Goal: Task Accomplishment & Management: Manage account settings

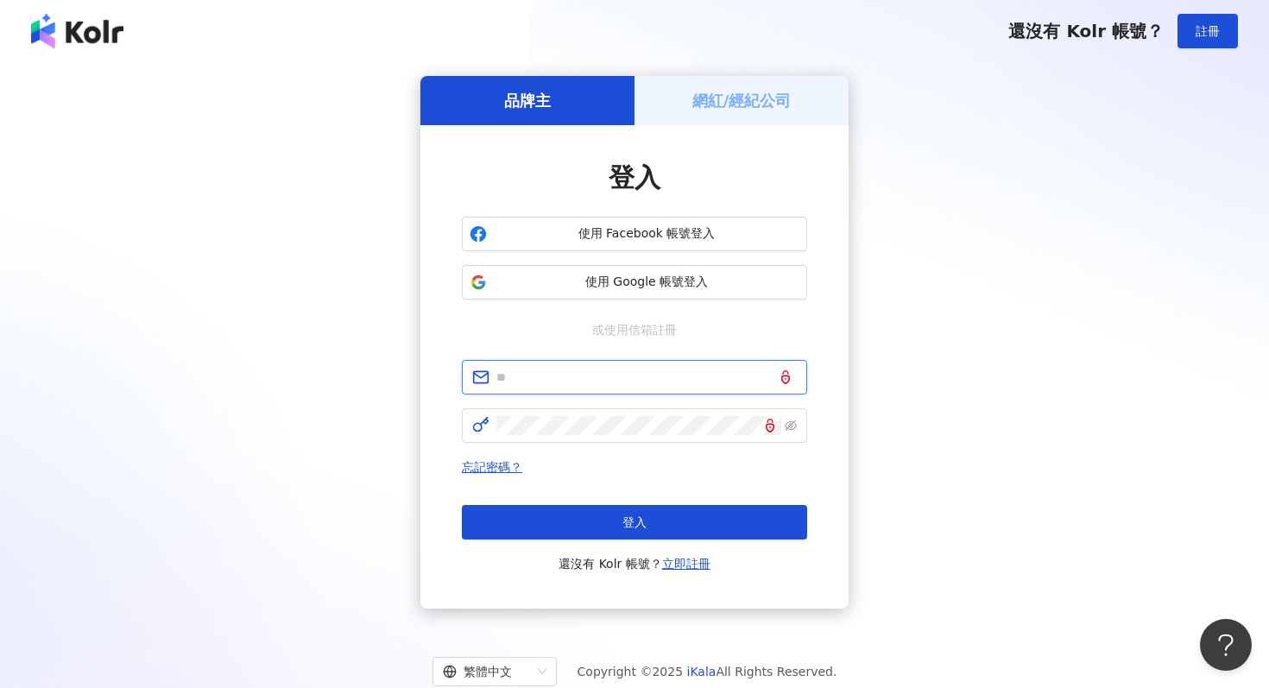
click at [653, 376] on input "text" at bounding box center [646, 377] width 300 height 19
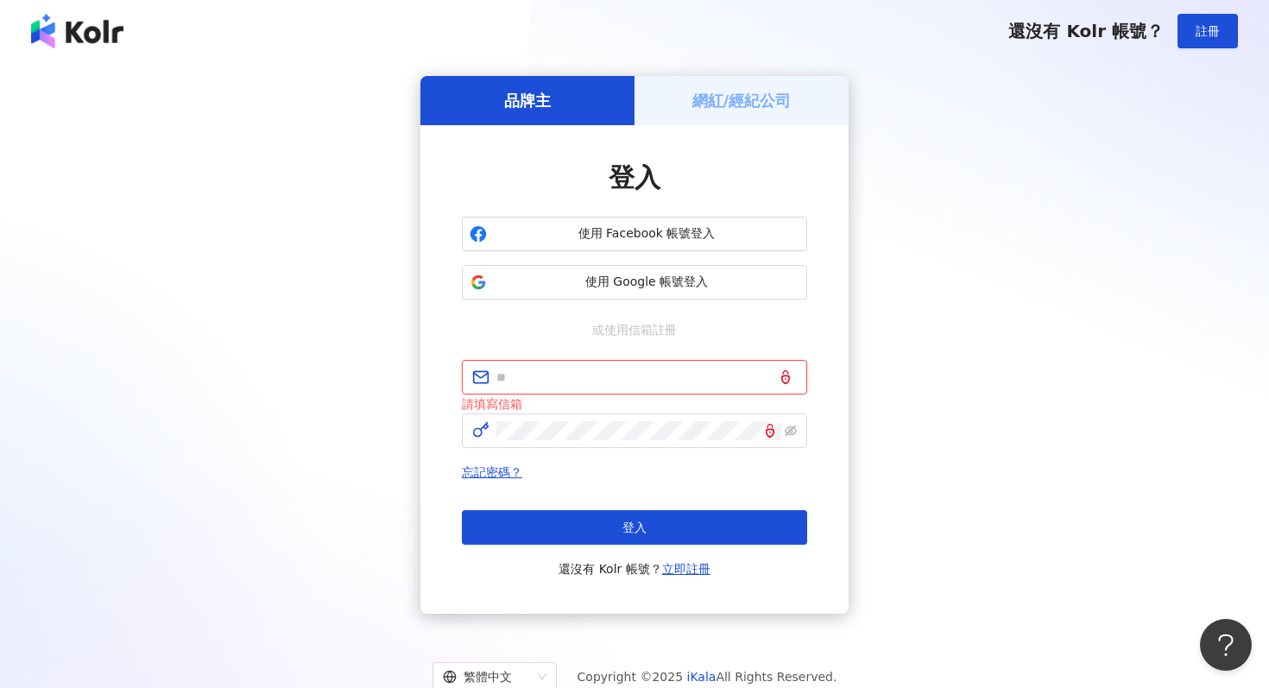
type input "**********"
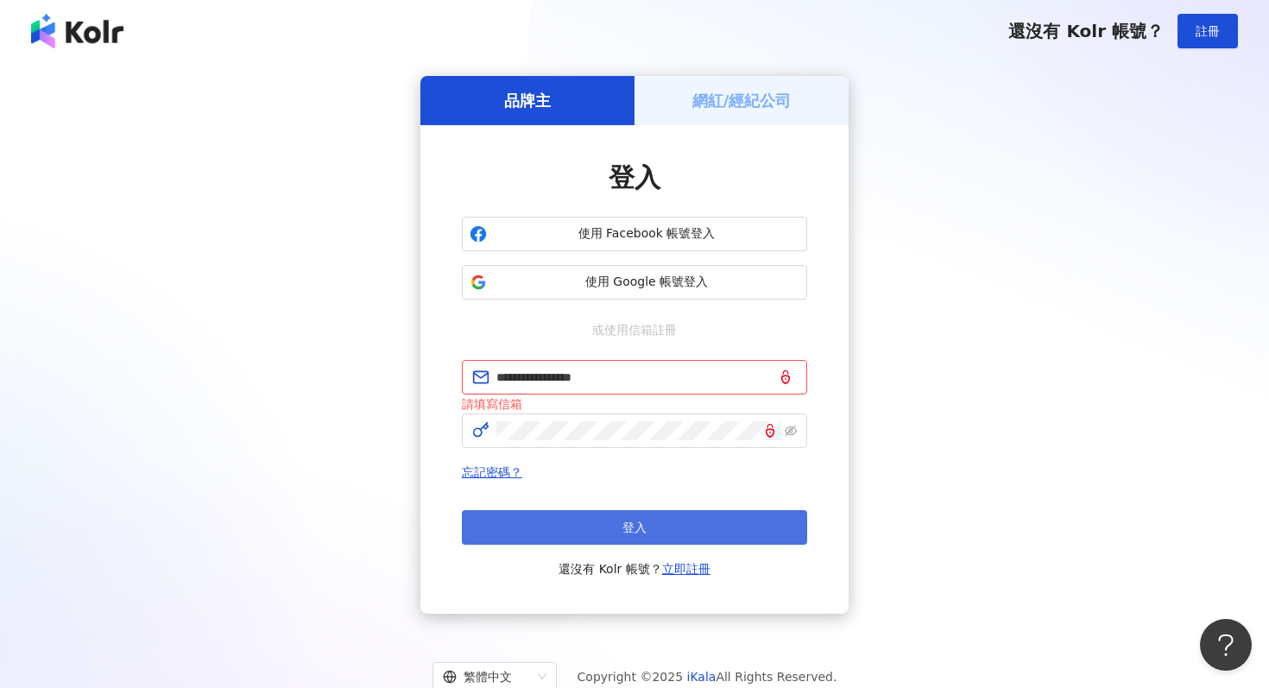
click at [679, 532] on button "登入" at bounding box center [634, 527] width 345 height 35
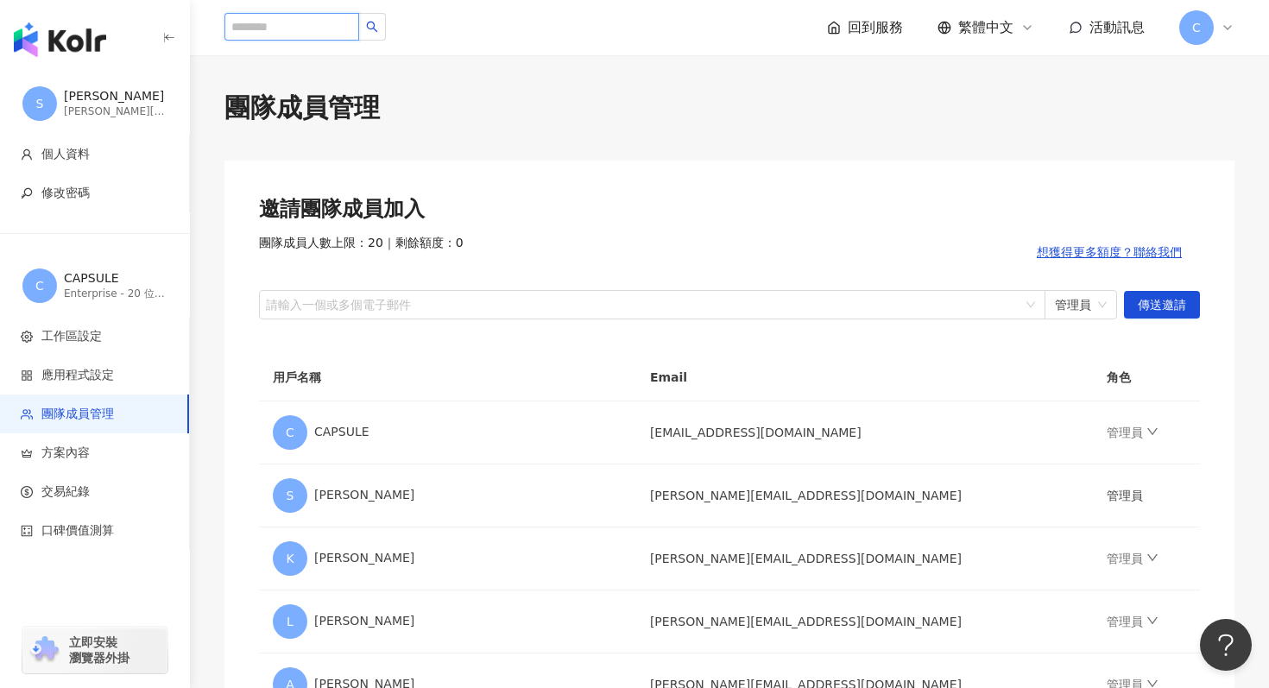
click at [247, 28] on input "search" at bounding box center [292, 27] width 135 height 28
paste input "****"
type input "****"
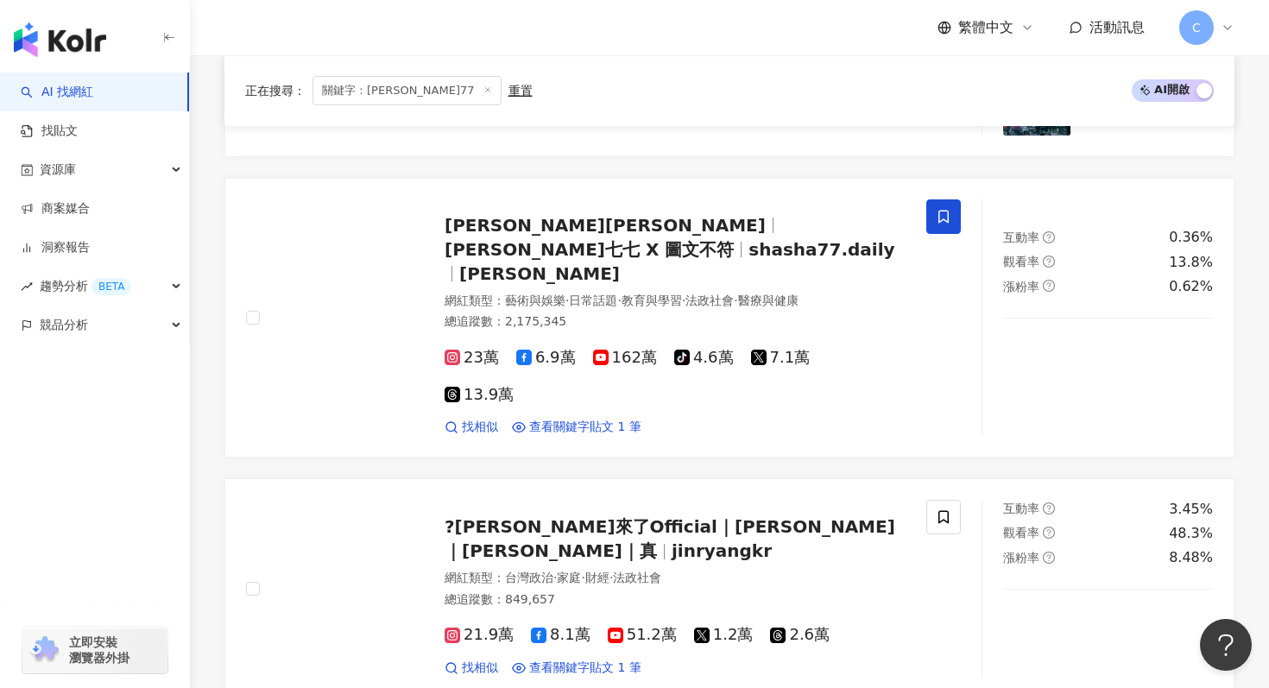
scroll to position [688, 0]
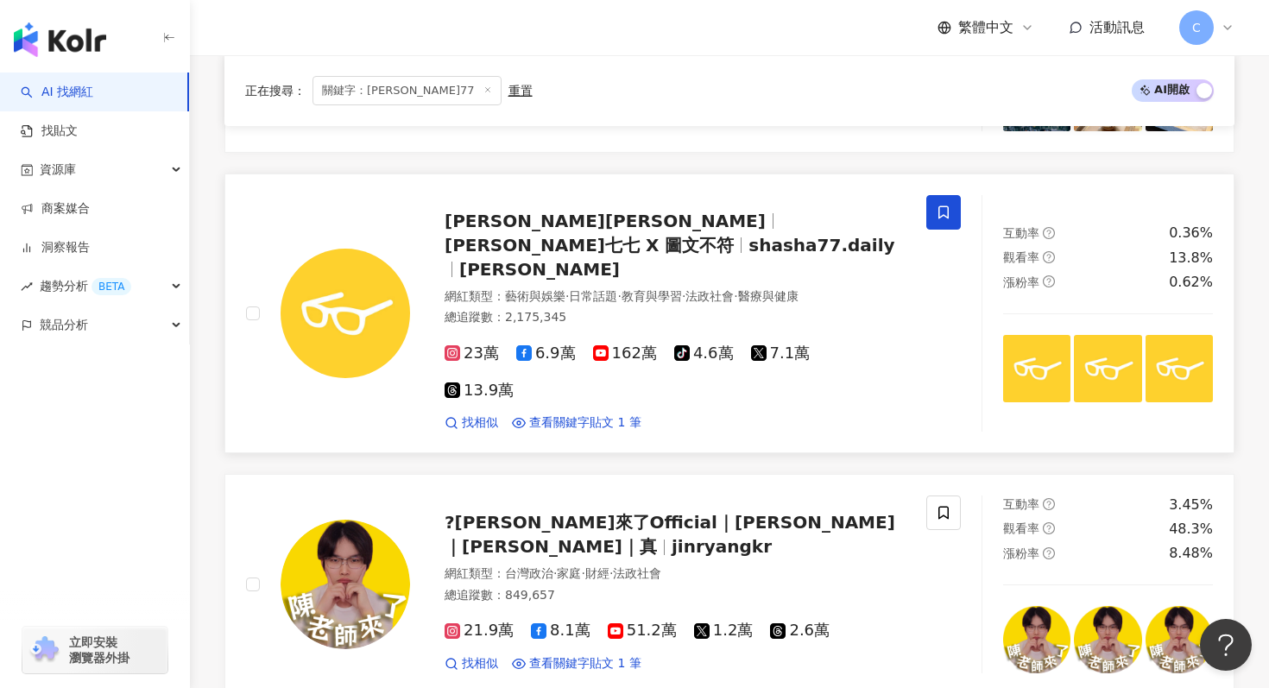
click at [453, 350] on icon at bounding box center [452, 354] width 9 height 9
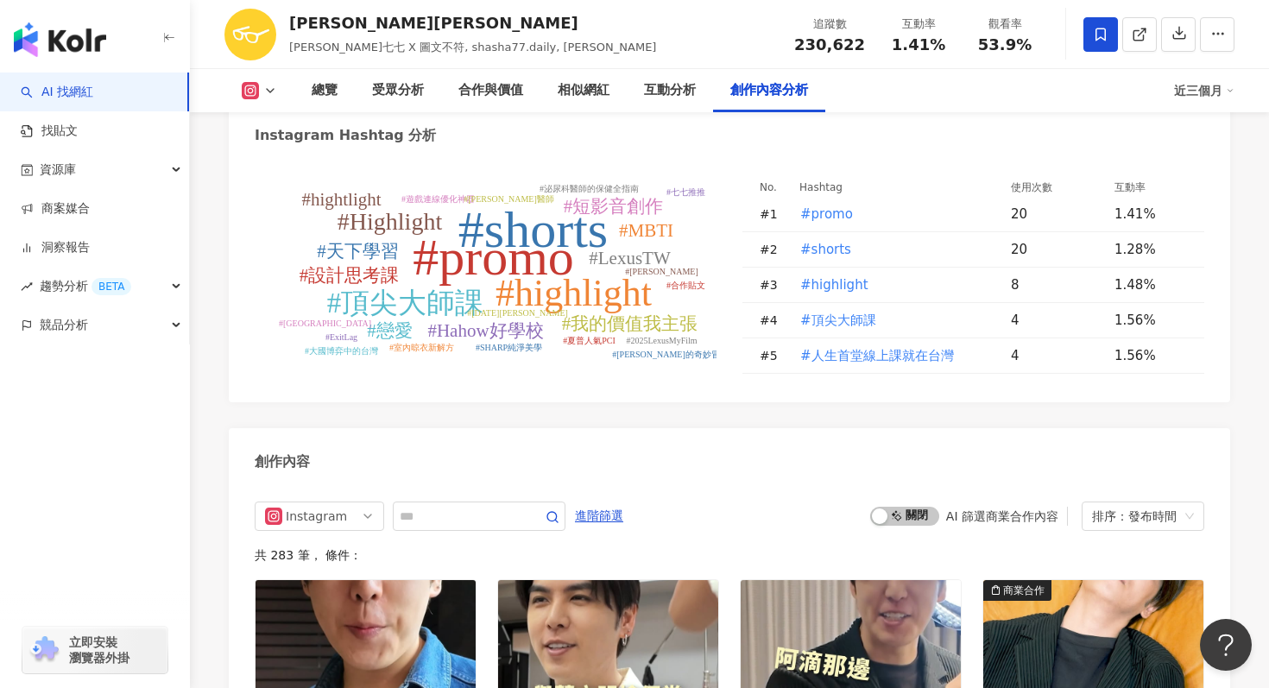
scroll to position [5118, 0]
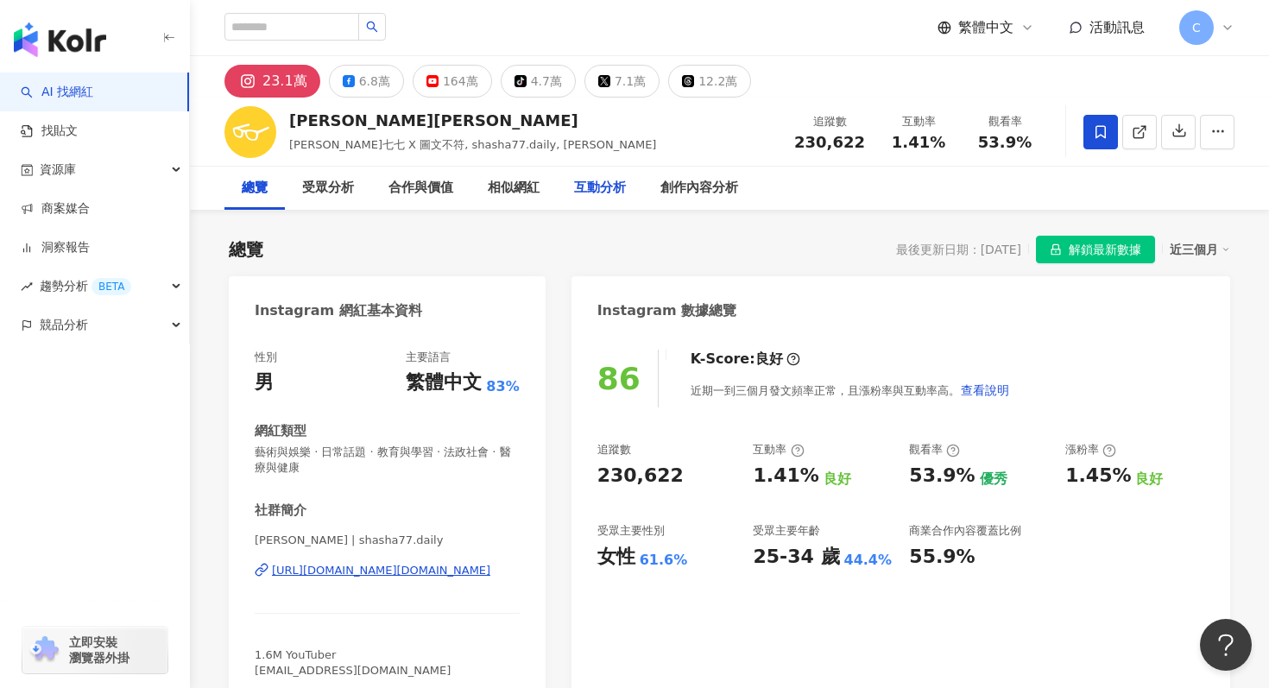
click at [599, 193] on div "互動分析" at bounding box center [600, 188] width 52 height 21
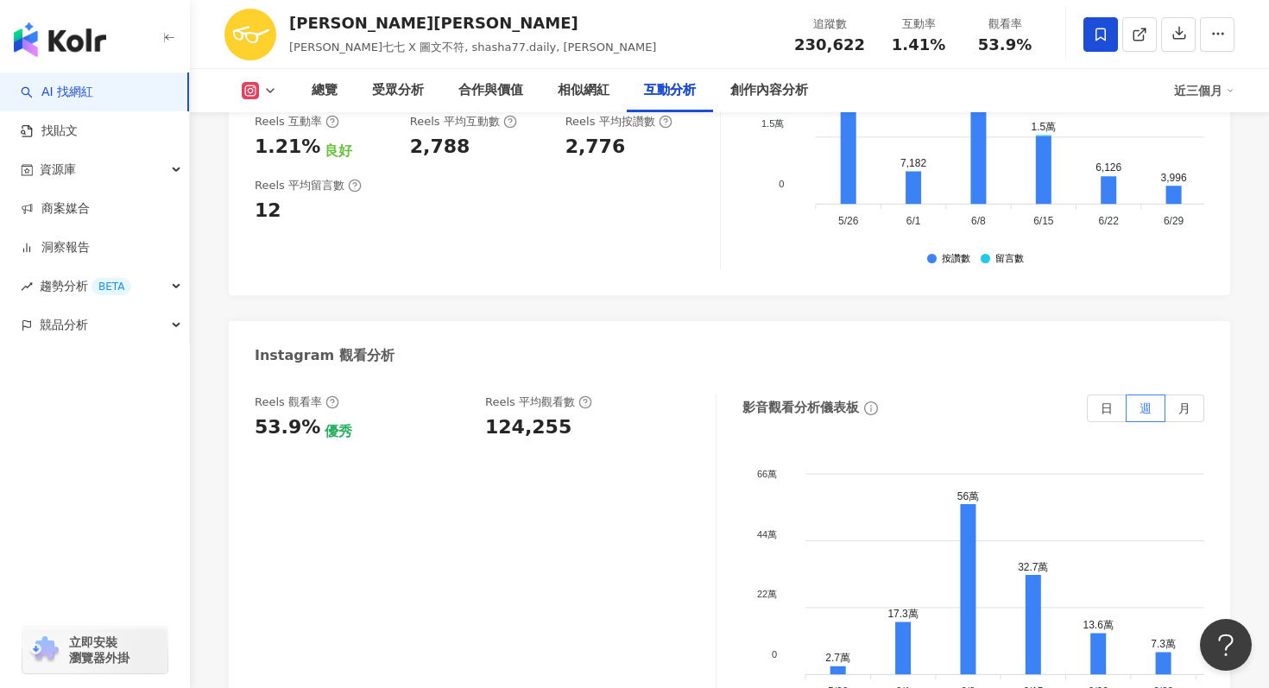
scroll to position [3950, 0]
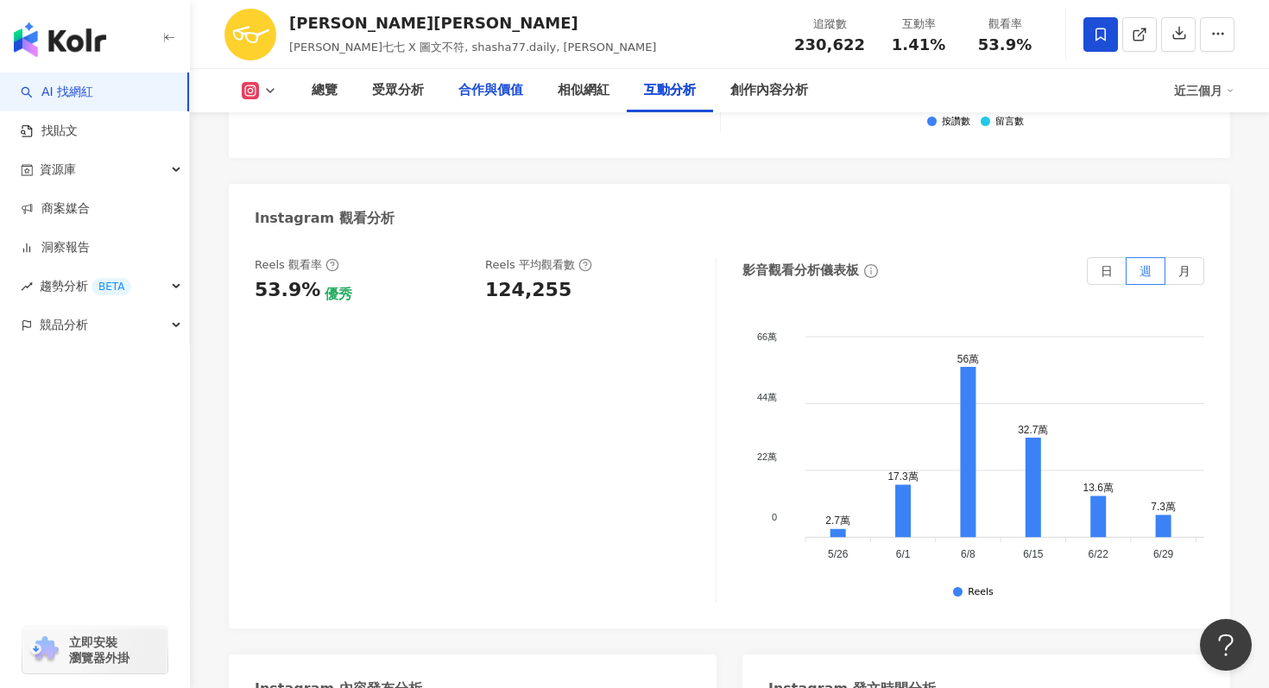
click at [507, 93] on div "合作與價值" at bounding box center [491, 90] width 65 height 21
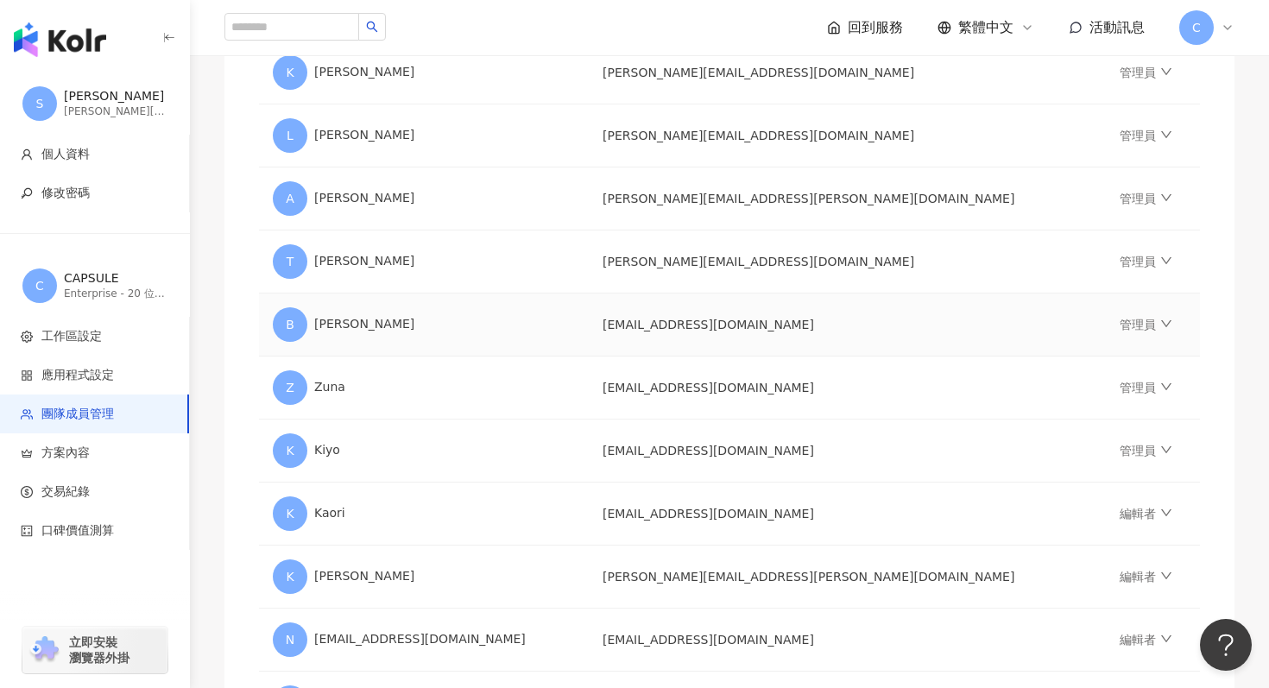
scroll to position [494, 0]
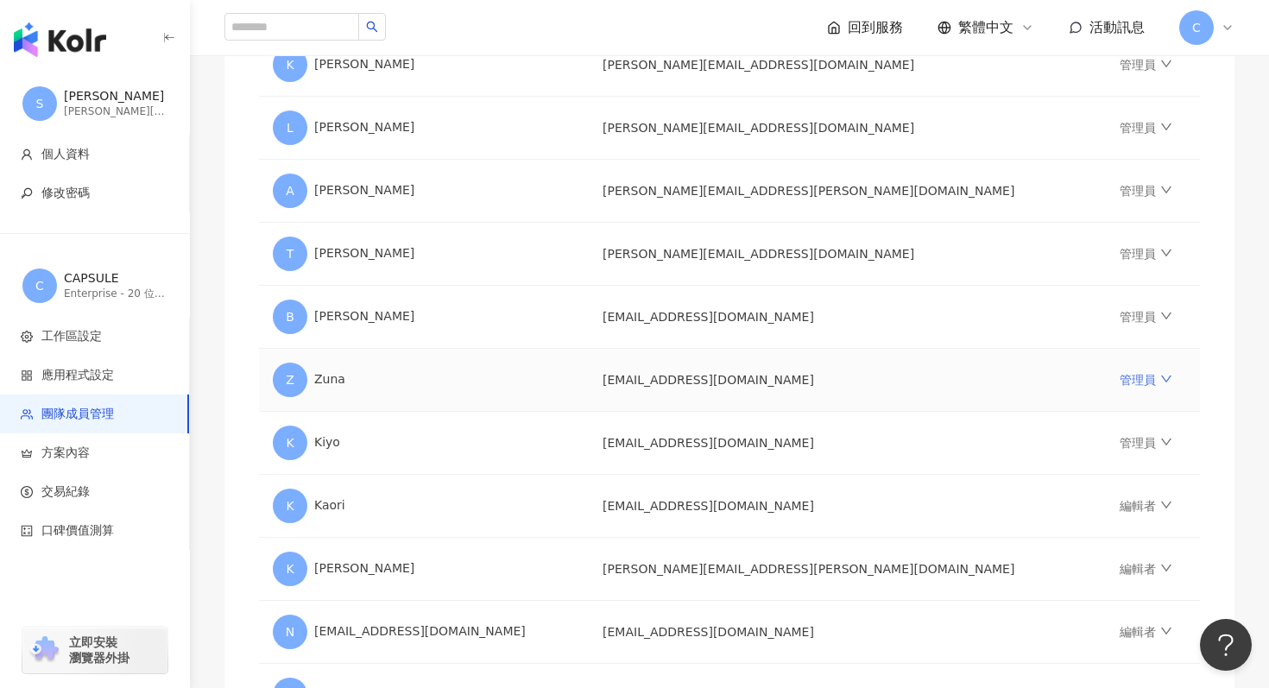
click at [1161, 375] on icon "down" at bounding box center [1167, 379] width 12 height 12
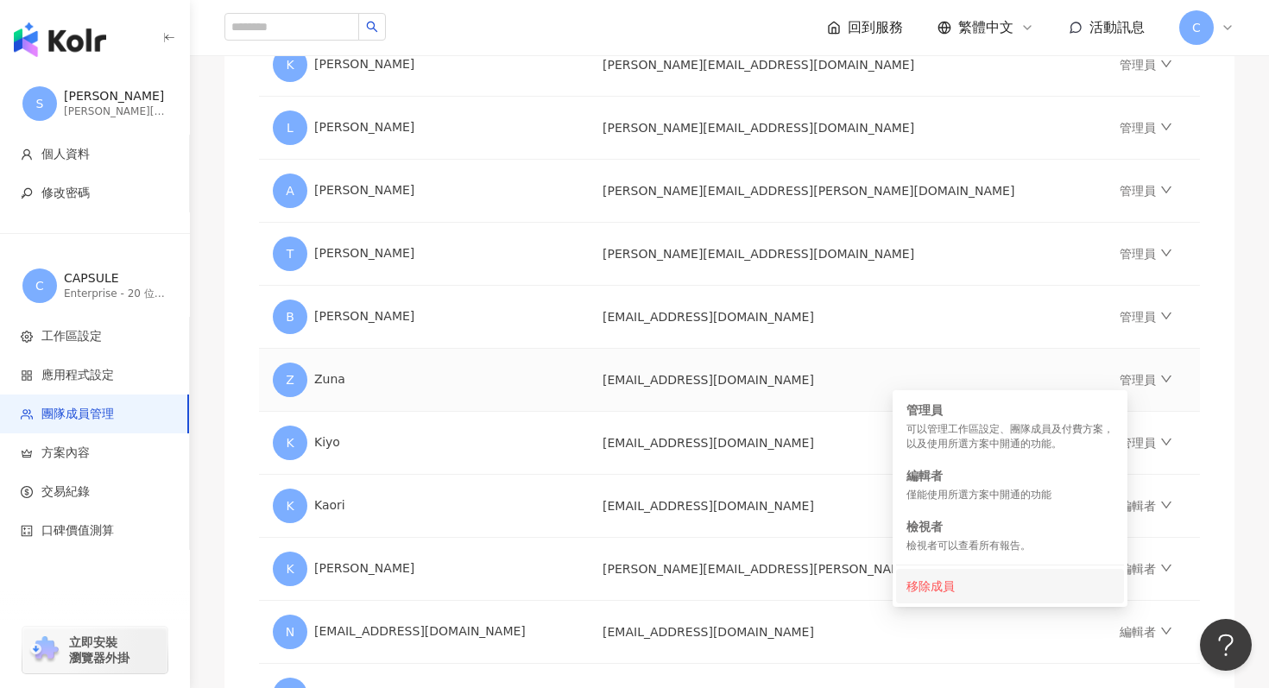
click at [928, 585] on div "移除成員" at bounding box center [1010, 586] width 207 height 19
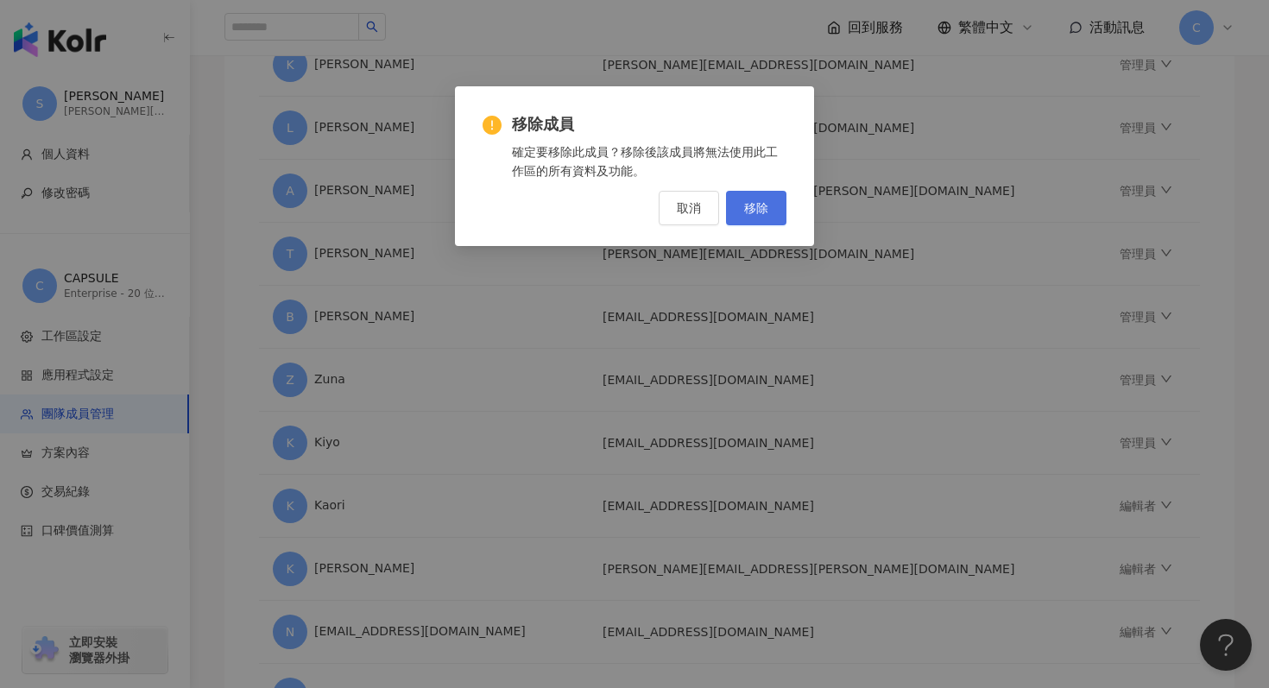
click at [760, 203] on span "移除" at bounding box center [756, 208] width 24 height 14
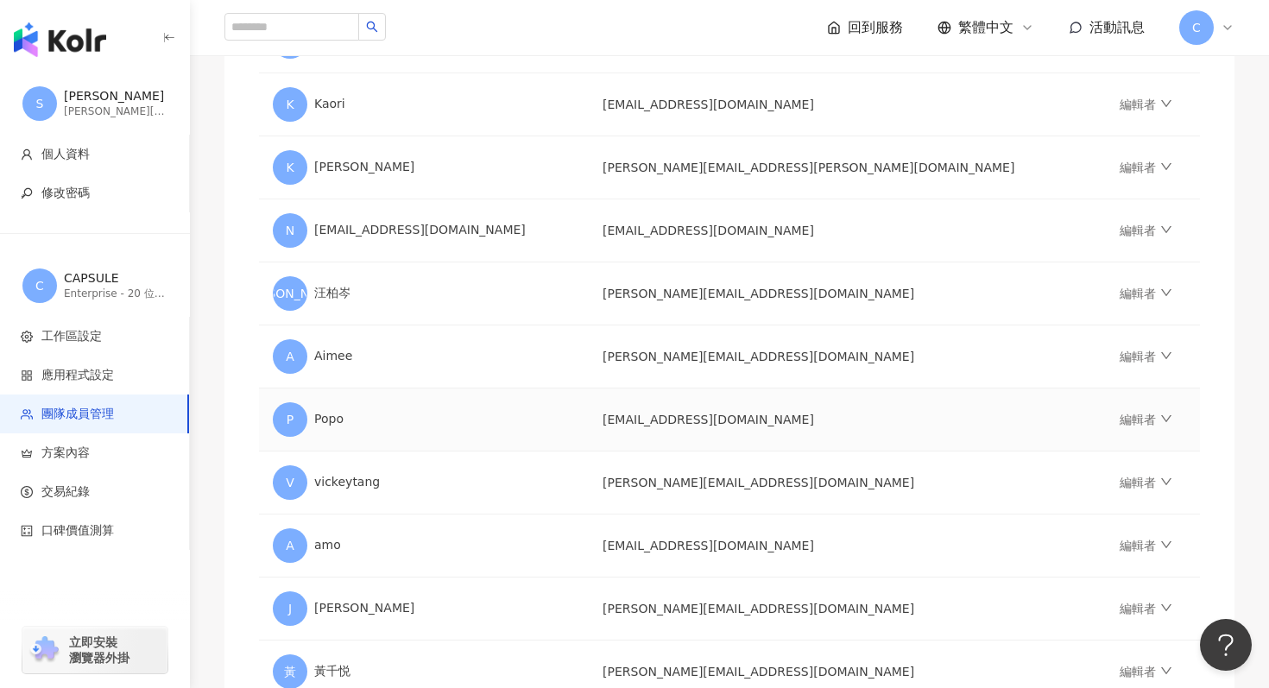
scroll to position [856, 0]
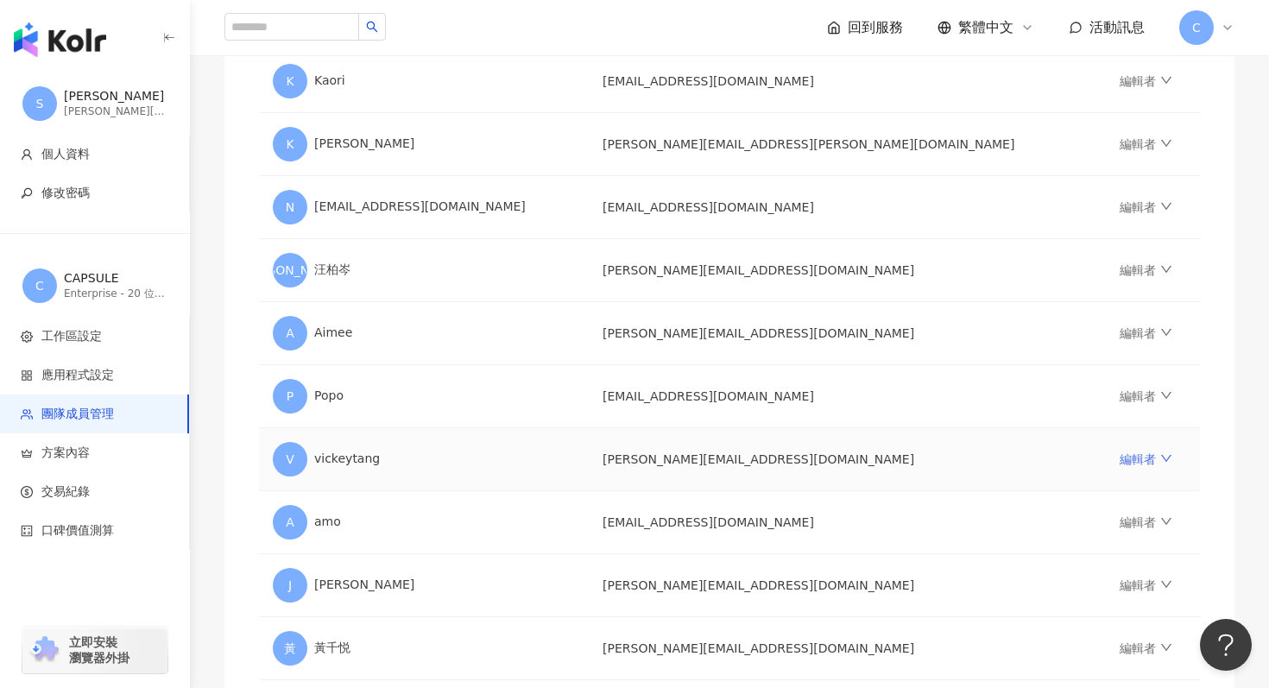
click at [1161, 462] on icon "down" at bounding box center [1167, 458] width 12 height 12
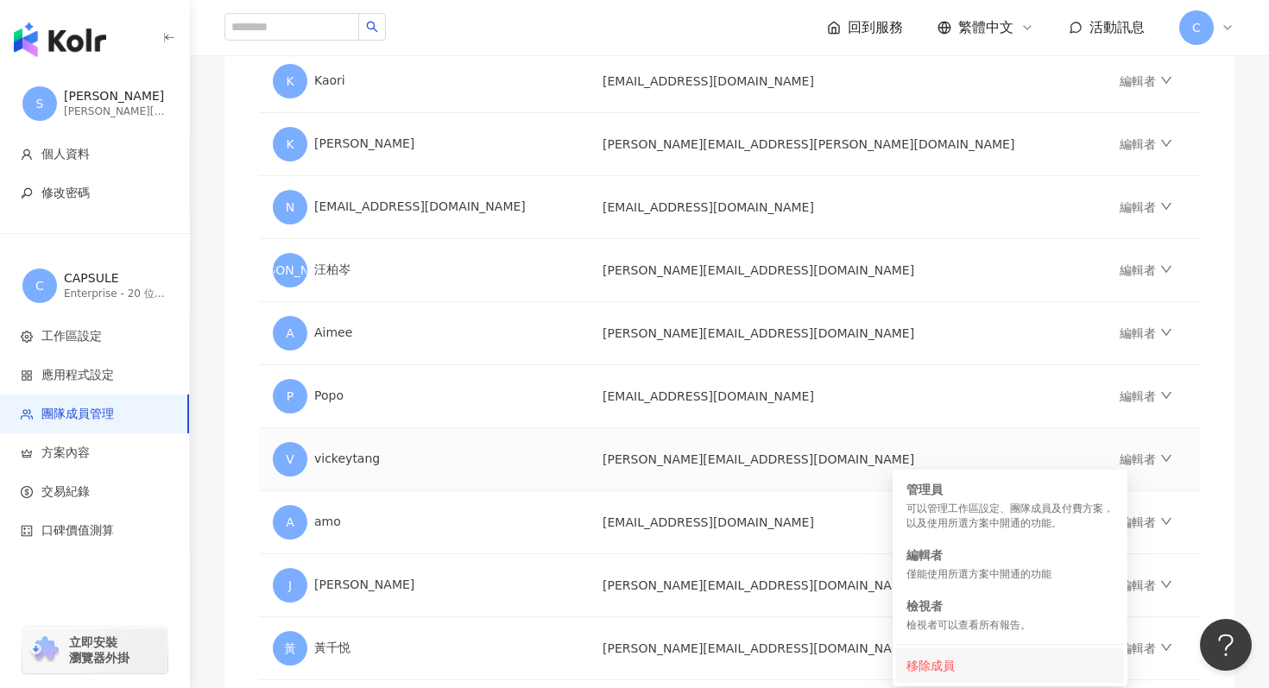
click at [947, 661] on div "移除成員" at bounding box center [1010, 665] width 207 height 19
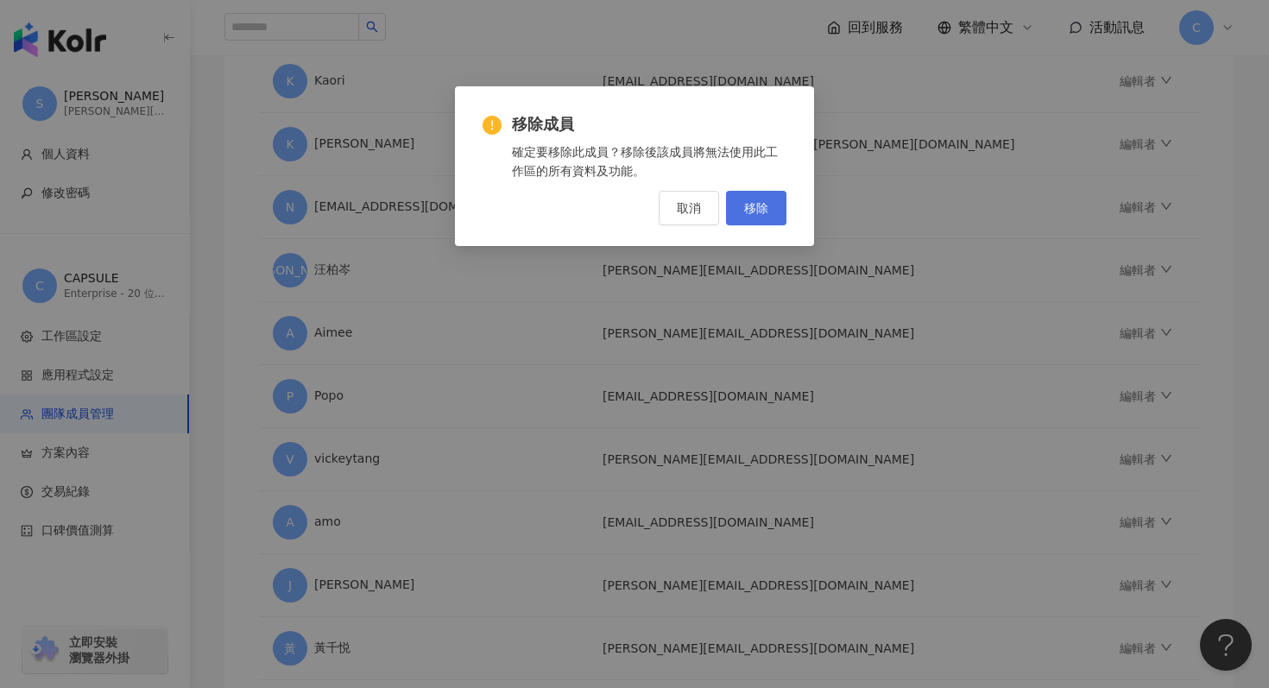
click at [766, 212] on span "移除" at bounding box center [756, 208] width 24 height 14
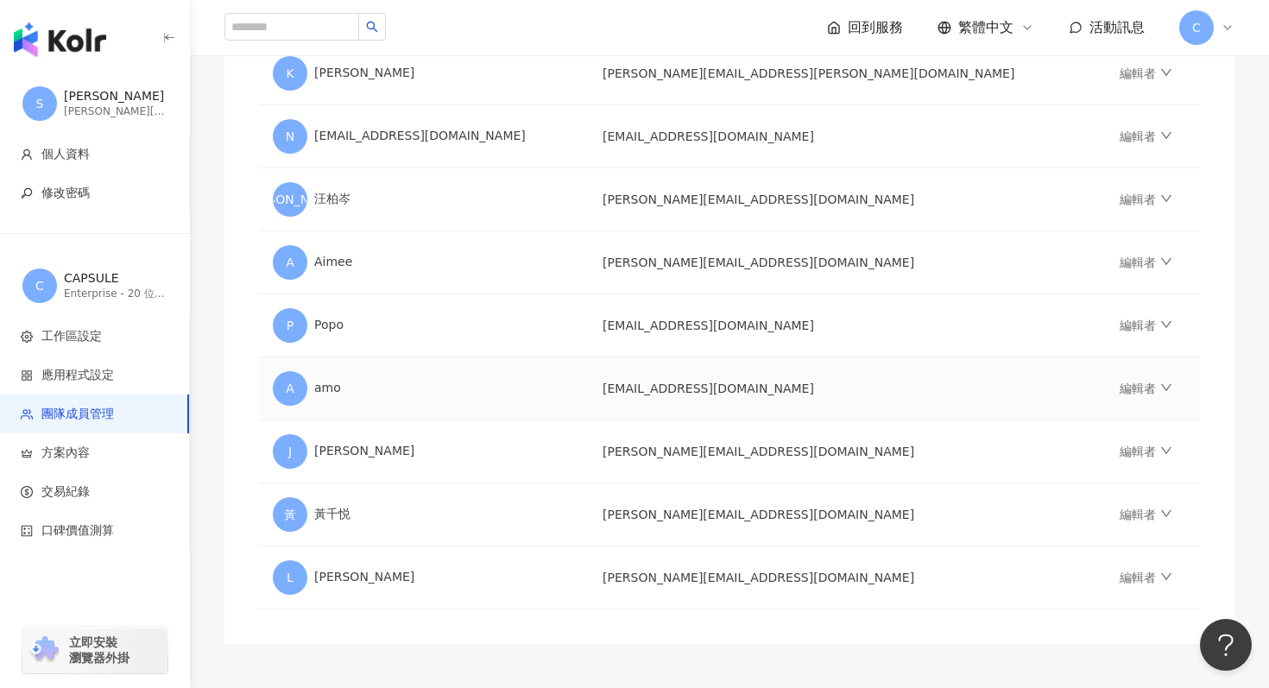
scroll to position [935, 0]
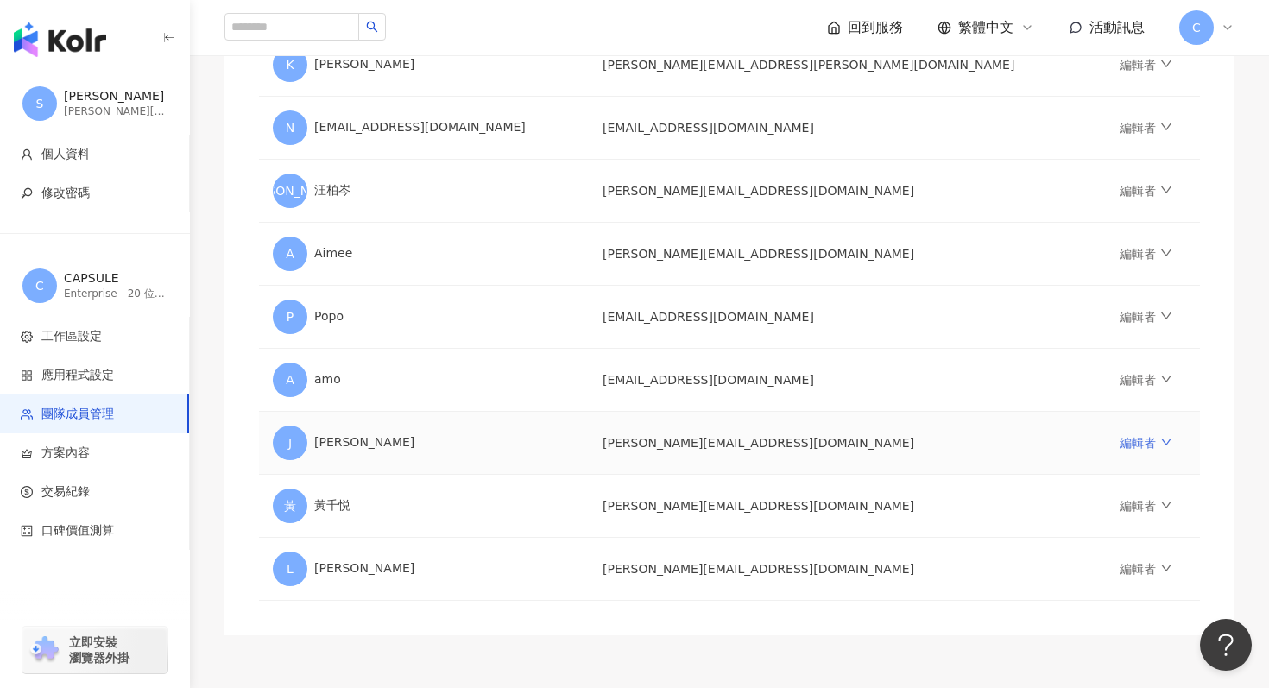
click at [1120, 441] on link "編輯者" at bounding box center [1146, 443] width 52 height 14
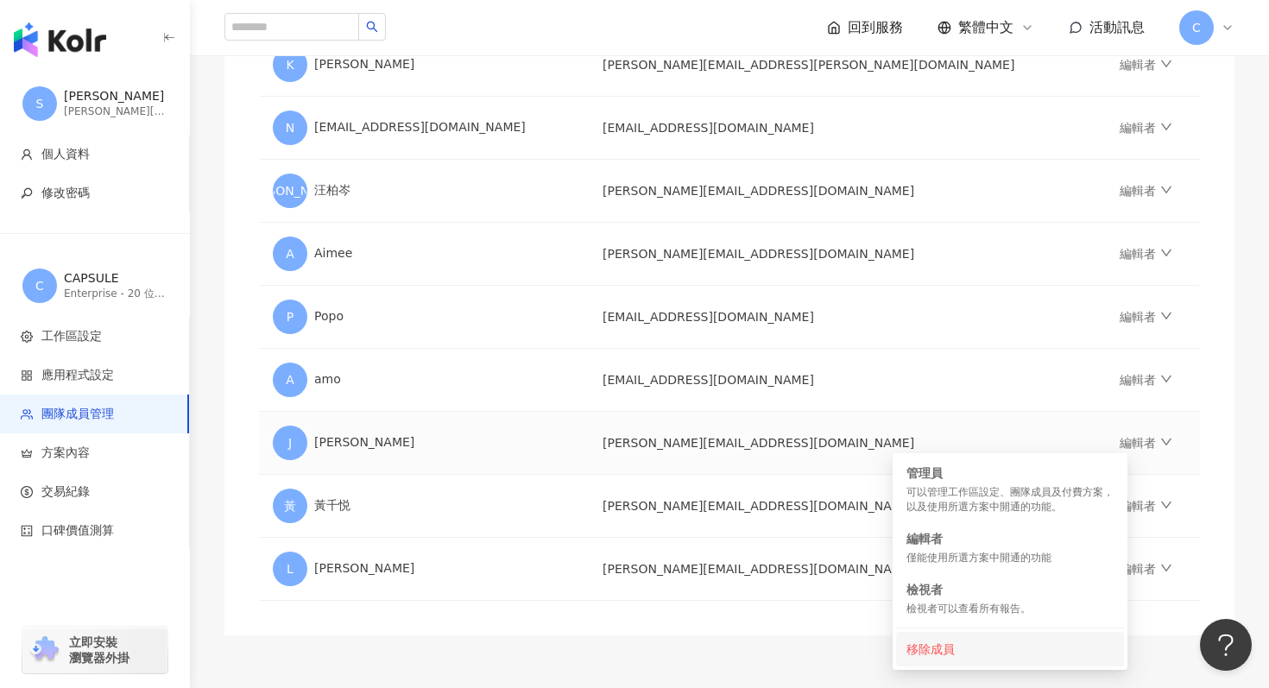
click at [946, 647] on div "移除成員" at bounding box center [1010, 649] width 207 height 19
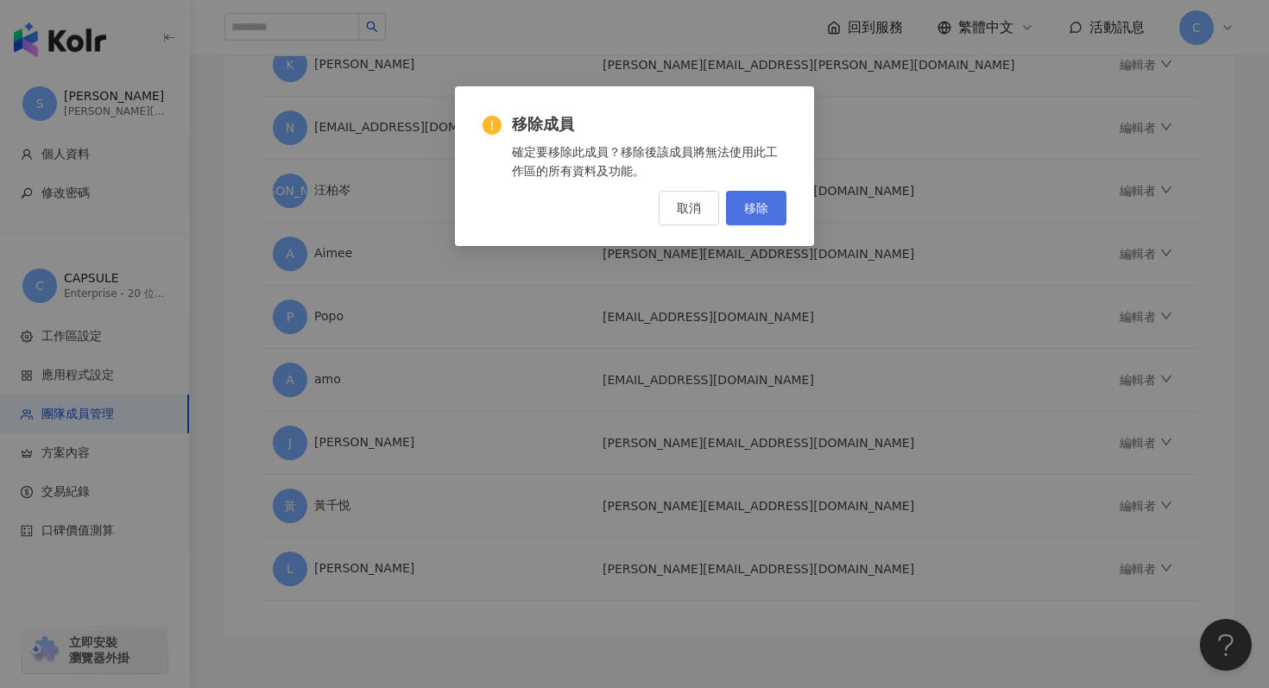
click at [762, 210] on span "移除" at bounding box center [756, 208] width 24 height 14
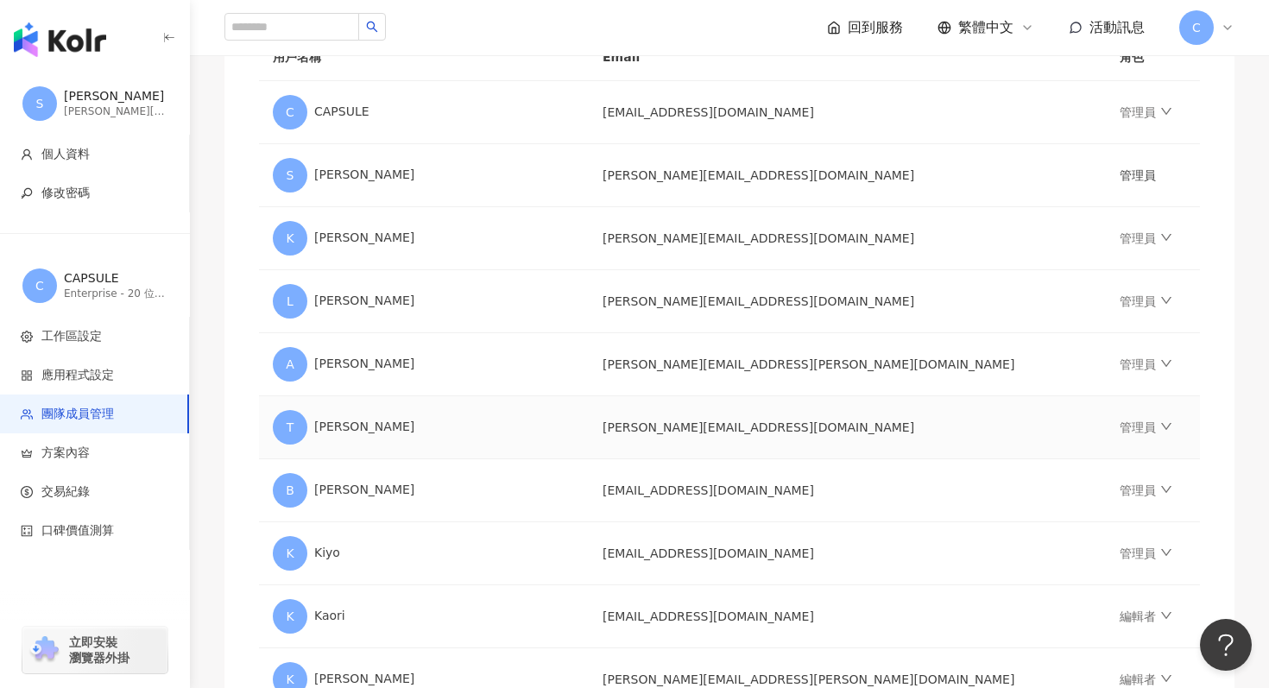
scroll to position [404, 0]
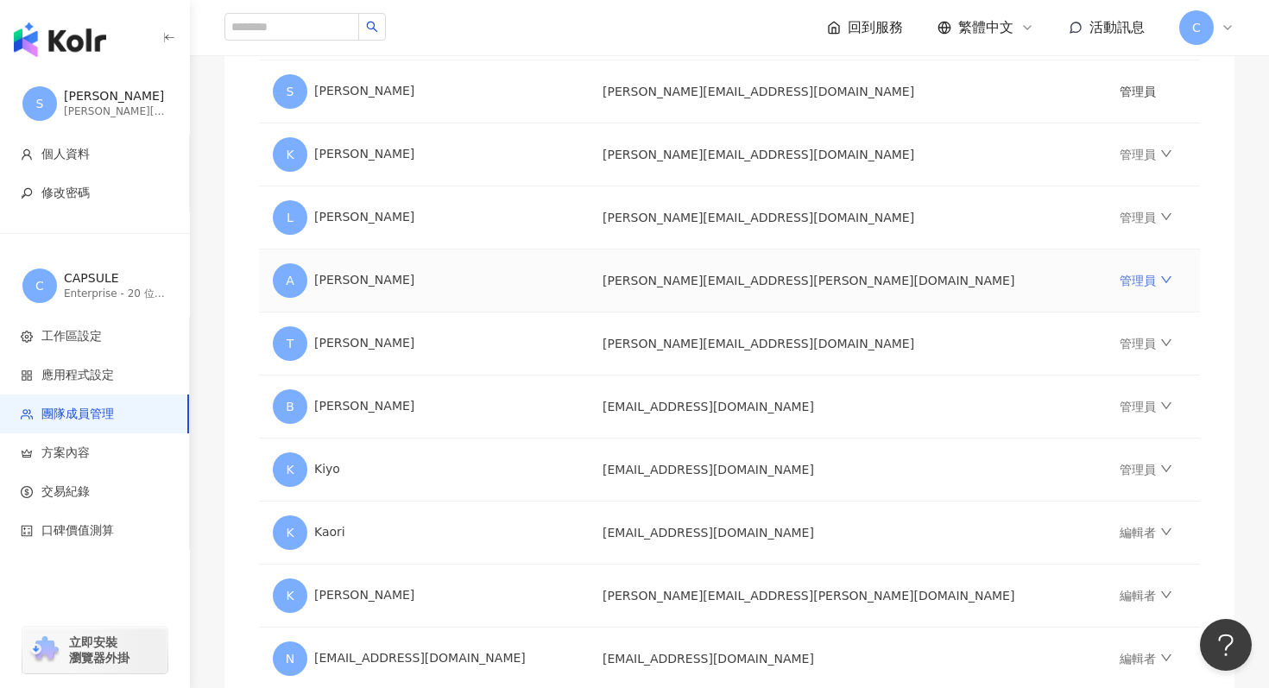
click at [1161, 275] on icon "down" at bounding box center [1167, 280] width 12 height 12
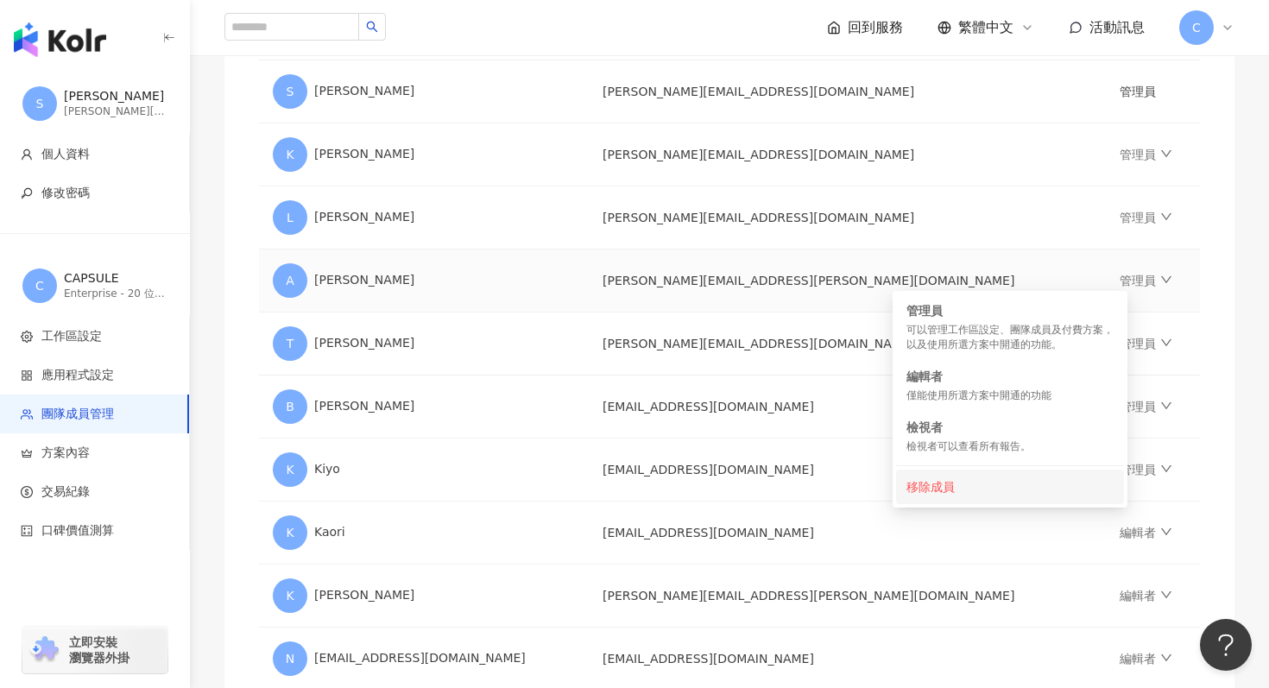
click at [926, 478] on div "移除成員" at bounding box center [1010, 487] width 207 height 19
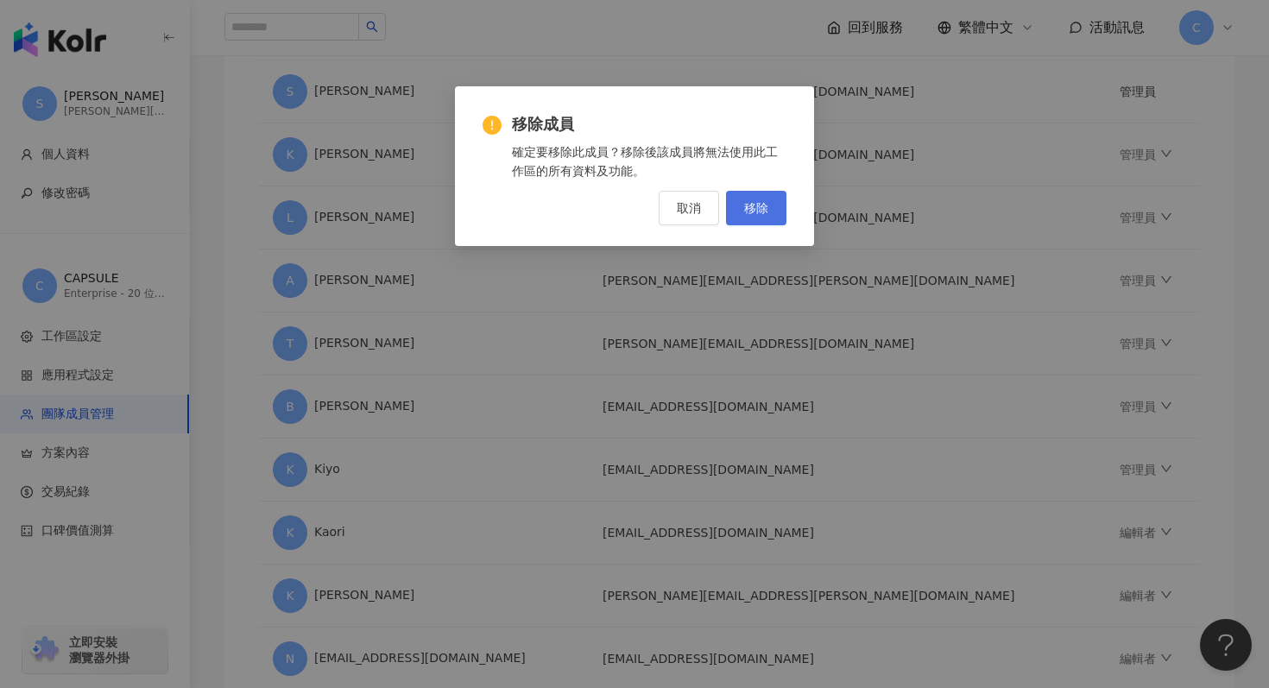
click at [756, 206] on span "移除" at bounding box center [756, 208] width 24 height 14
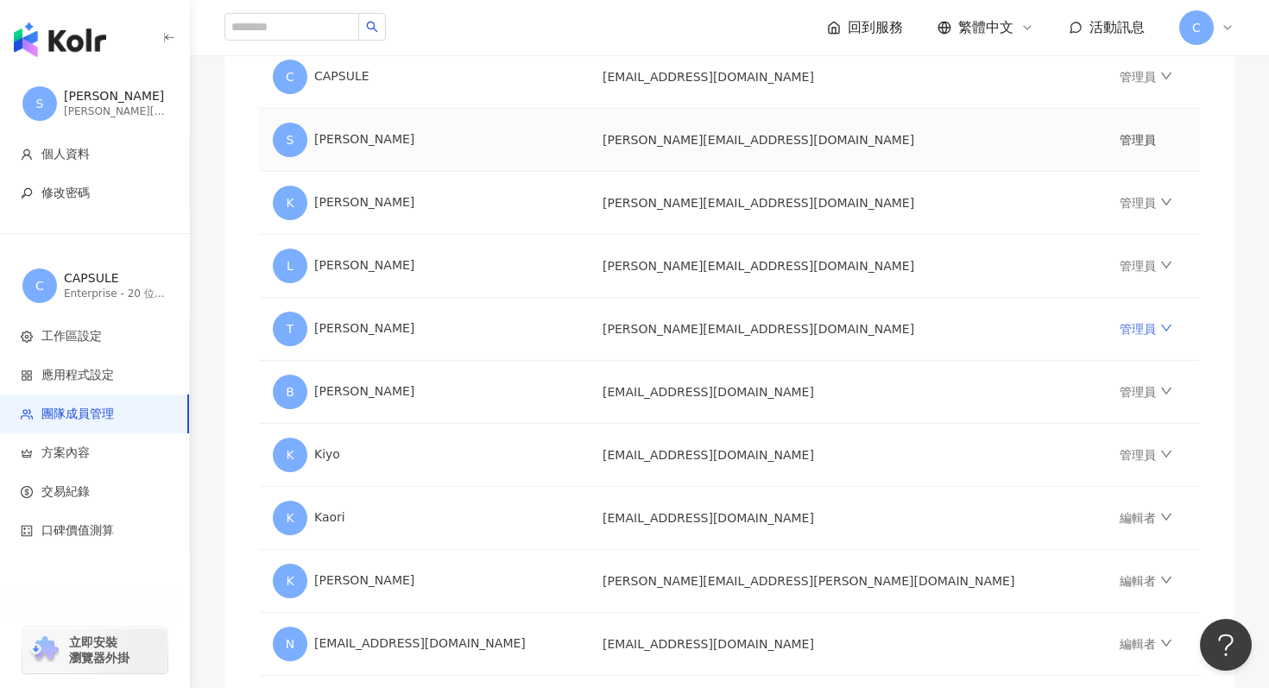
scroll to position [360, 0]
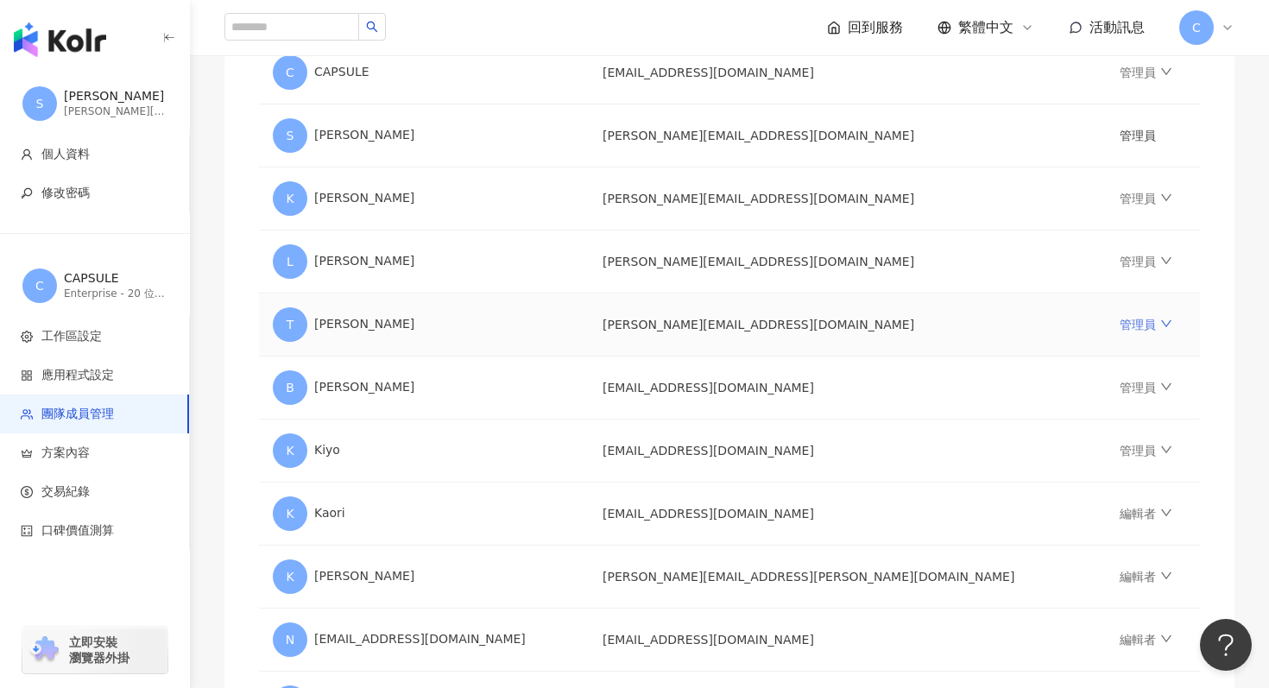
click at [1120, 329] on link "管理員" at bounding box center [1146, 325] width 52 height 14
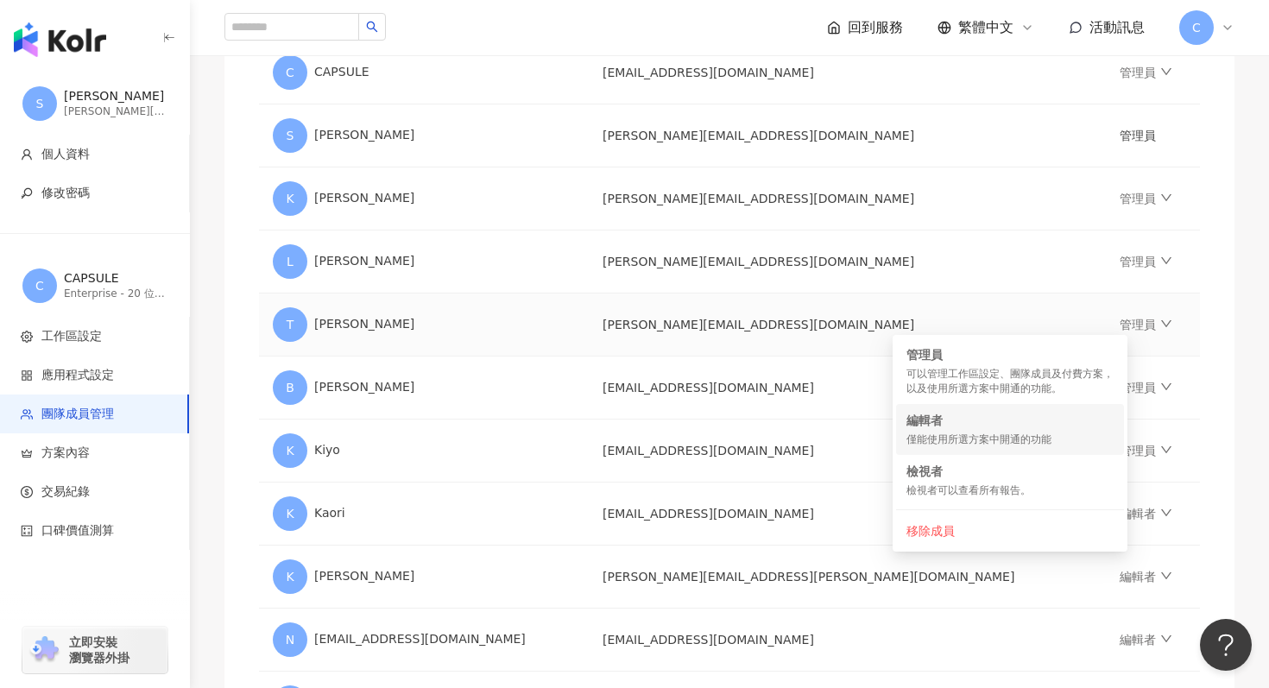
click at [1010, 418] on div "編輯者" at bounding box center [1010, 420] width 207 height 17
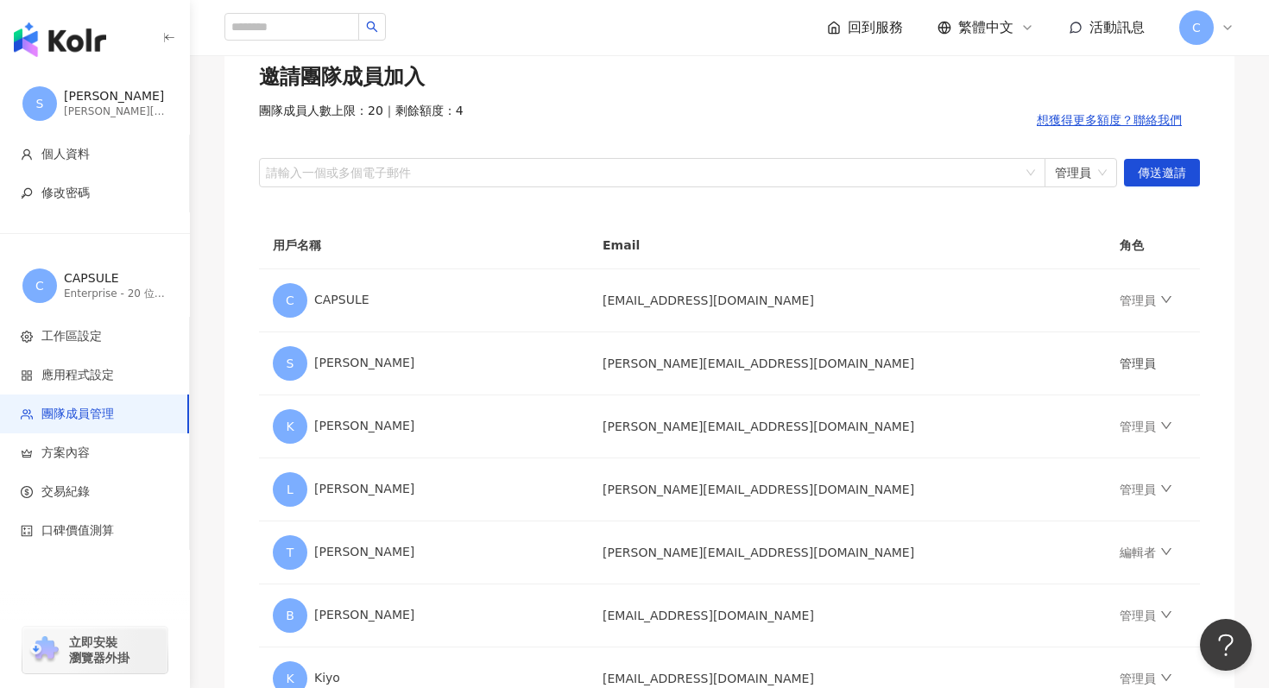
scroll to position [0, 0]
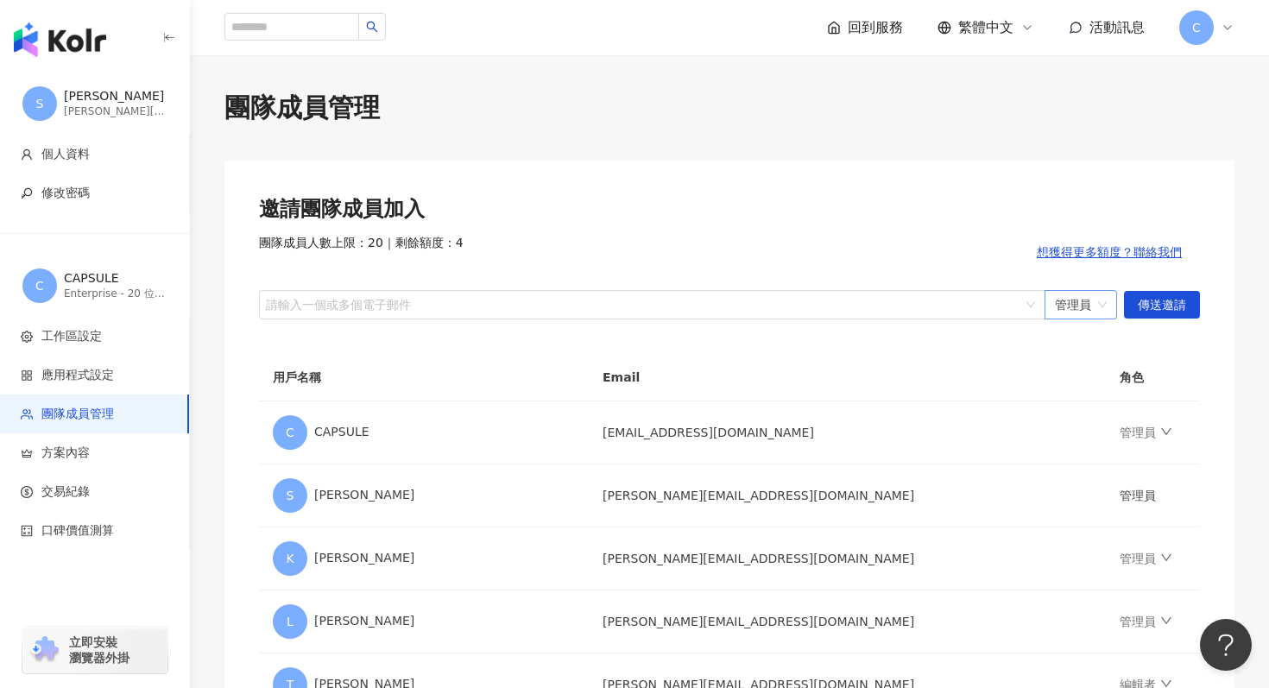
click at [1091, 306] on span "管理員" at bounding box center [1081, 305] width 52 height 28
click at [1171, 366] on th "角色" at bounding box center [1153, 377] width 94 height 47
